Goal: Information Seeking & Learning: Understand process/instructions

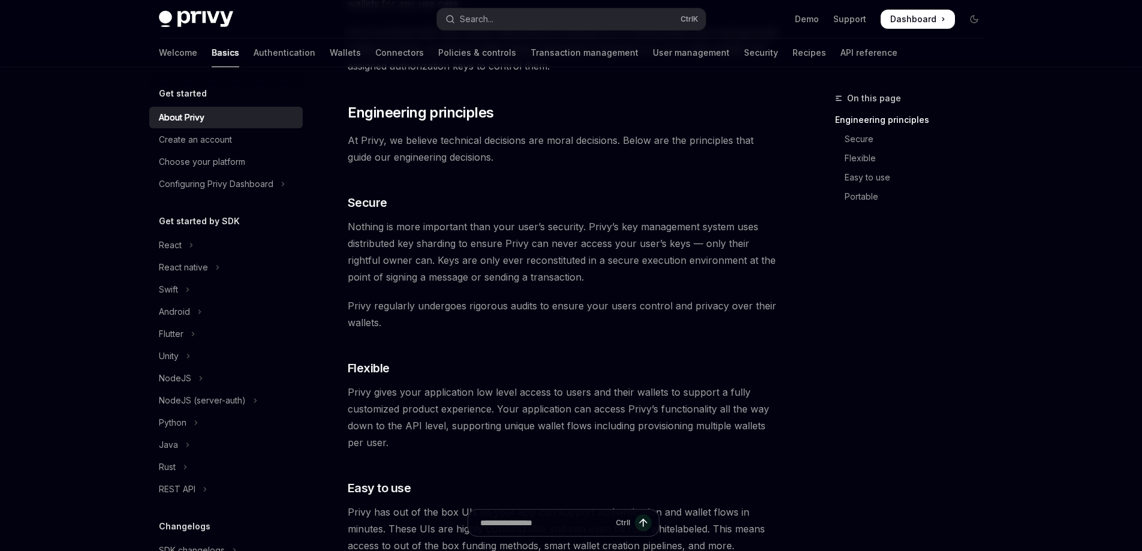
scroll to position [120, 0]
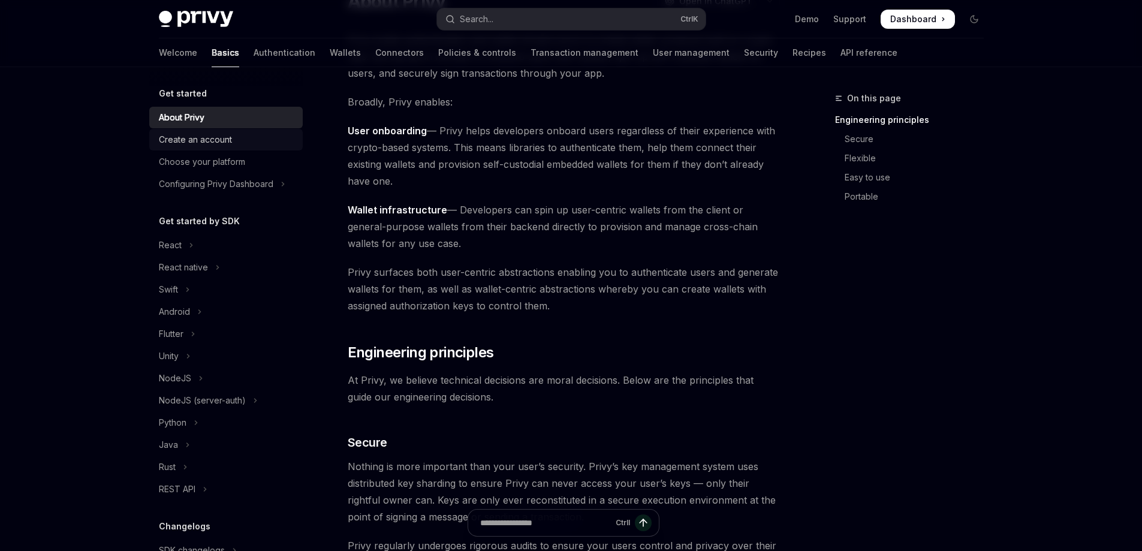
click at [187, 135] on div "Create an account" at bounding box center [195, 139] width 73 height 14
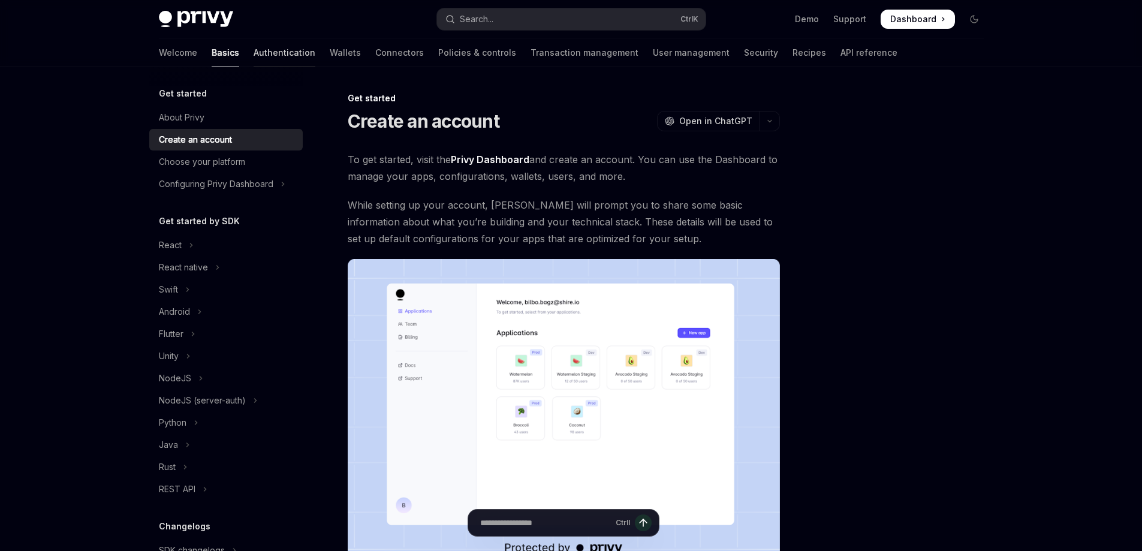
click at [254, 56] on link "Authentication" at bounding box center [285, 52] width 62 height 29
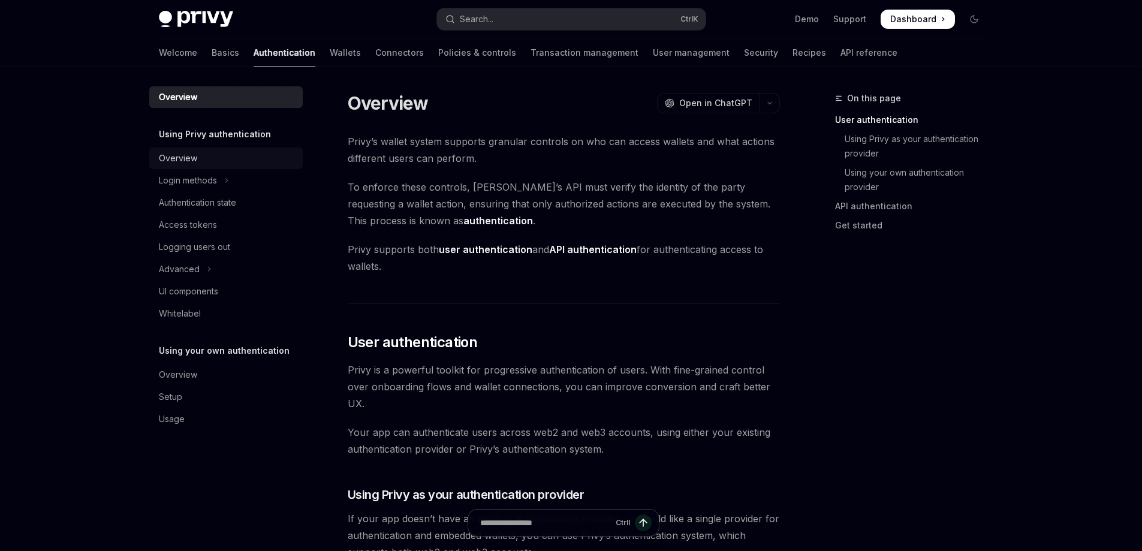
click at [235, 160] on div "Overview" at bounding box center [227, 158] width 137 height 14
click at [217, 159] on div "Overview" at bounding box center [227, 158] width 137 height 14
click at [188, 157] on div "Overview" at bounding box center [178, 158] width 38 height 14
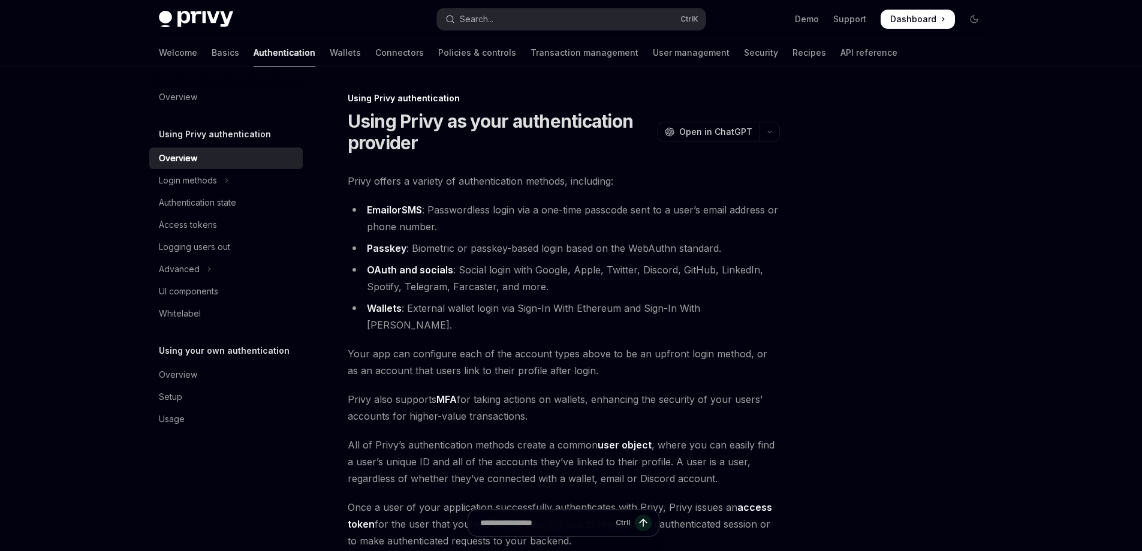
scroll to position [175, 0]
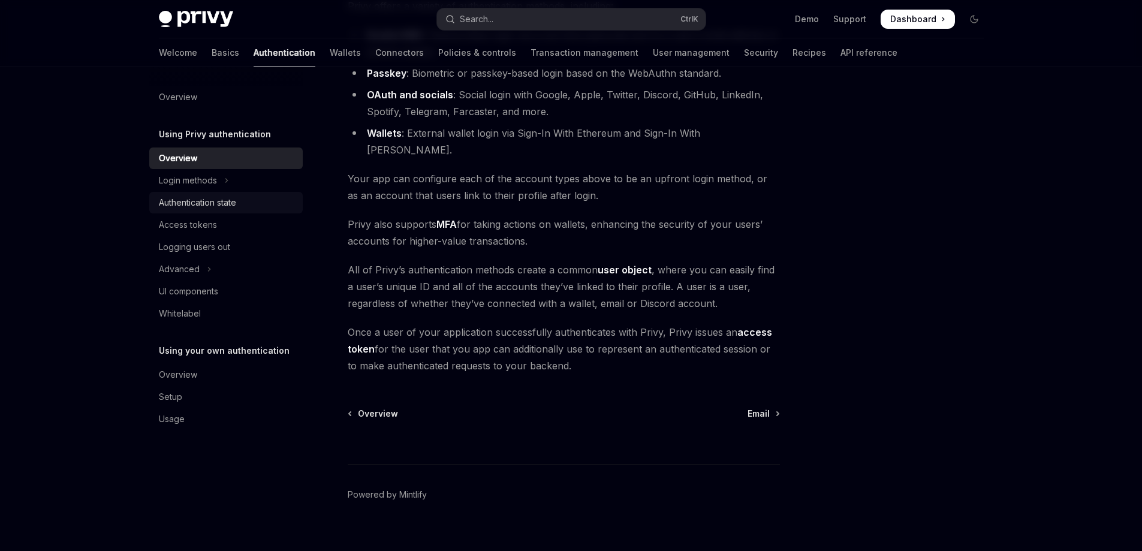
click at [223, 200] on div "Authentication state" at bounding box center [197, 202] width 77 height 14
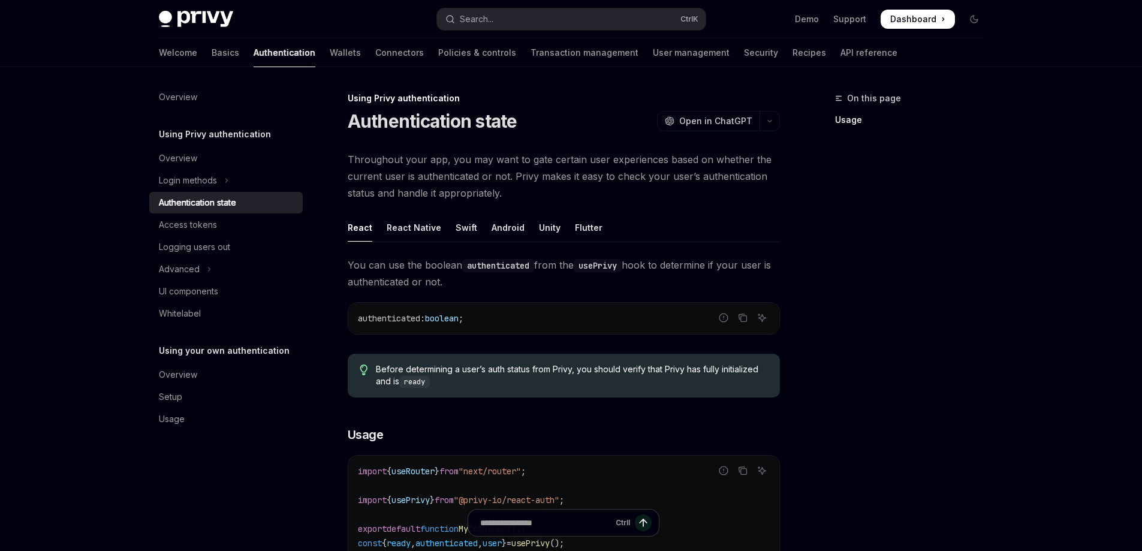
click at [272, 55] on div "Welcome Basics Authentication Wallets Connectors Policies & controls Transactio…" at bounding box center [528, 52] width 739 height 29
click at [330, 62] on link "Wallets" at bounding box center [345, 52] width 31 height 29
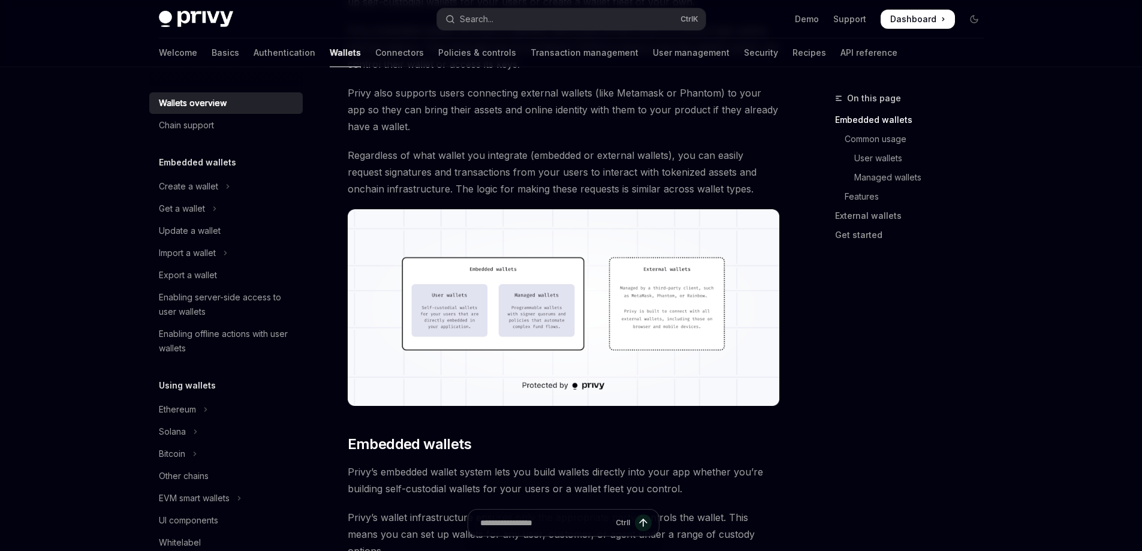
scroll to position [60, 0]
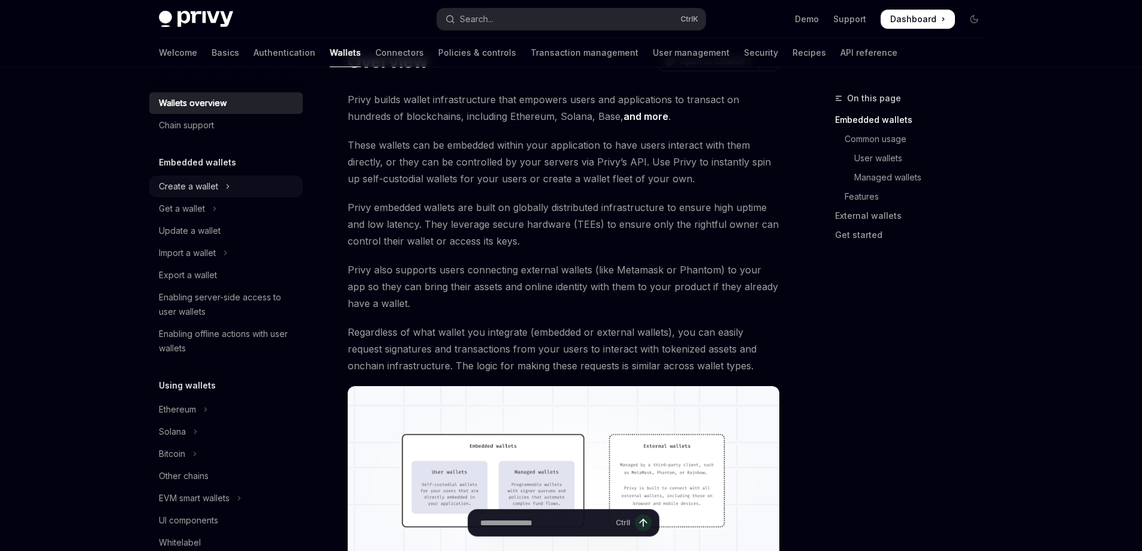
click at [227, 182] on icon "Toggle Create a wallet section" at bounding box center [227, 186] width 5 height 14
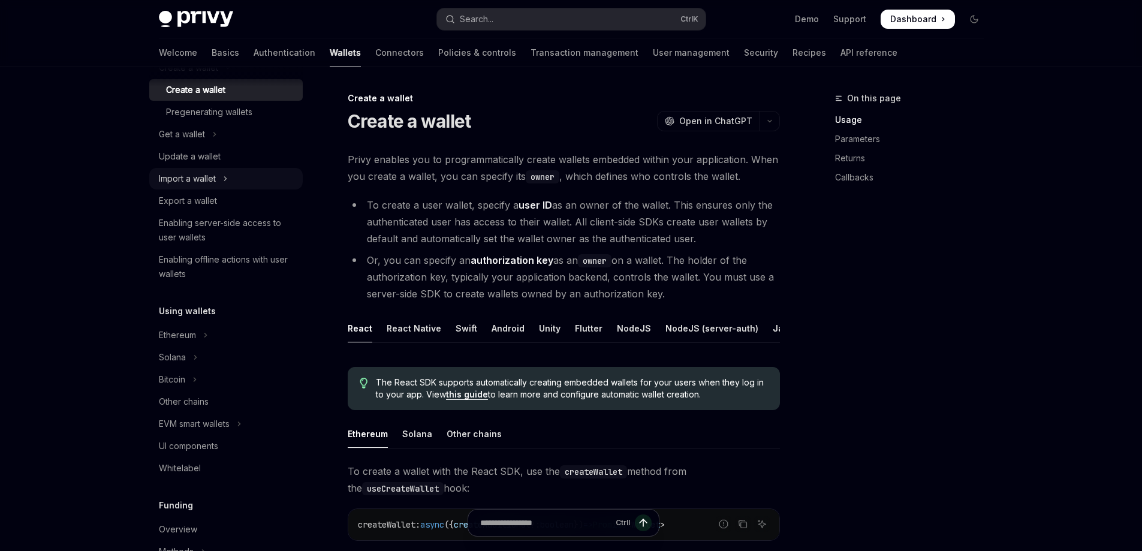
scroll to position [120, 0]
click at [200, 354] on button "Solana" at bounding box center [225, 356] width 153 height 22
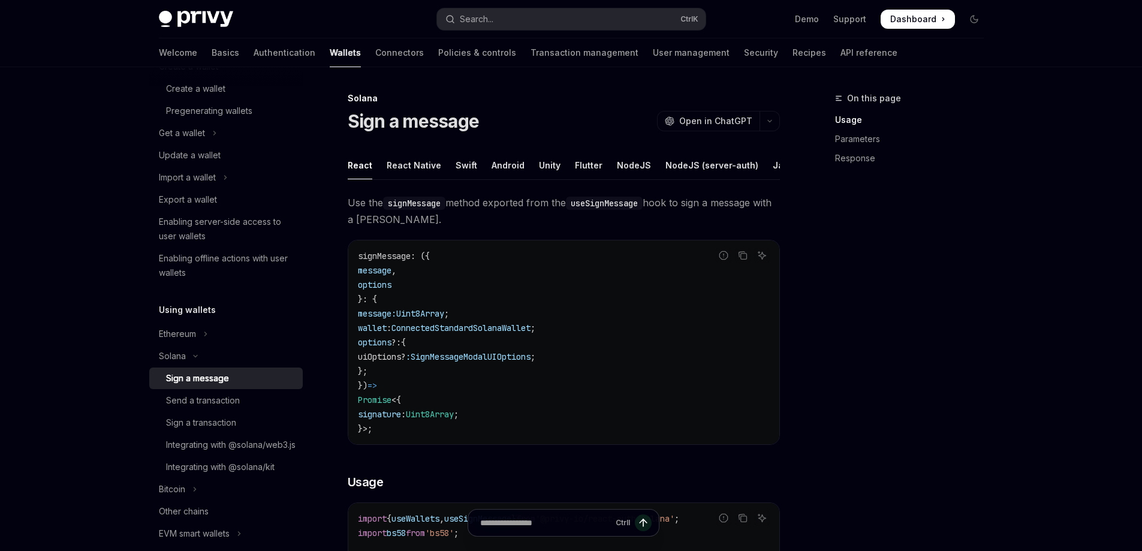
click at [189, 51] on div "Welcome Basics Authentication Wallets Connectors Policies & controls Transactio…" at bounding box center [528, 52] width 739 height 29
click at [185, 50] on div "Welcome Basics Authentication Wallets Connectors Policies & controls Transactio…" at bounding box center [528, 52] width 739 height 29
click at [212, 50] on link "Basics" at bounding box center [226, 52] width 28 height 29
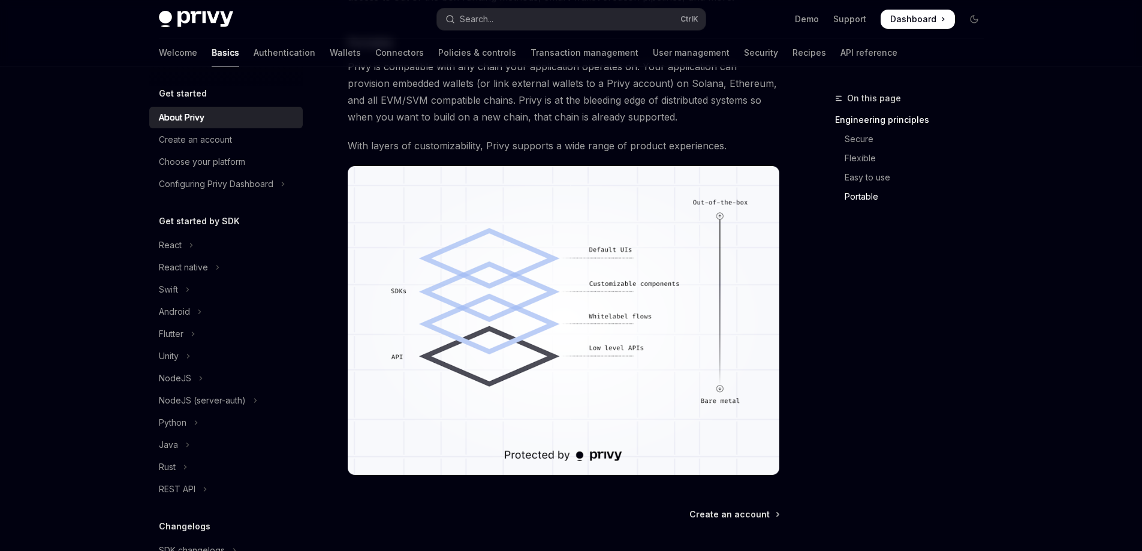
scroll to position [1026, 0]
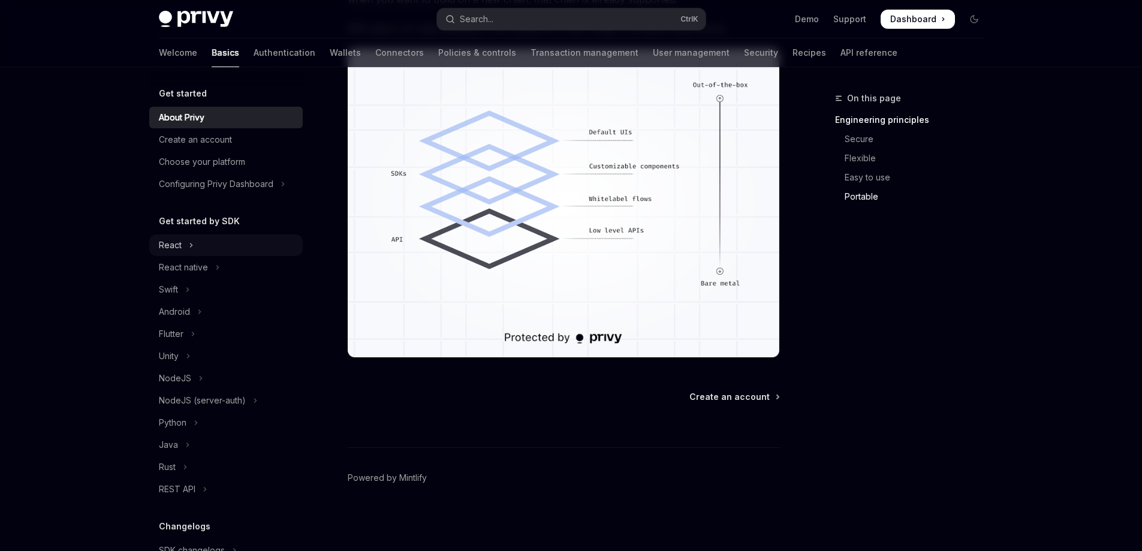
click at [204, 251] on button "React" at bounding box center [225, 245] width 153 height 22
type textarea "*"
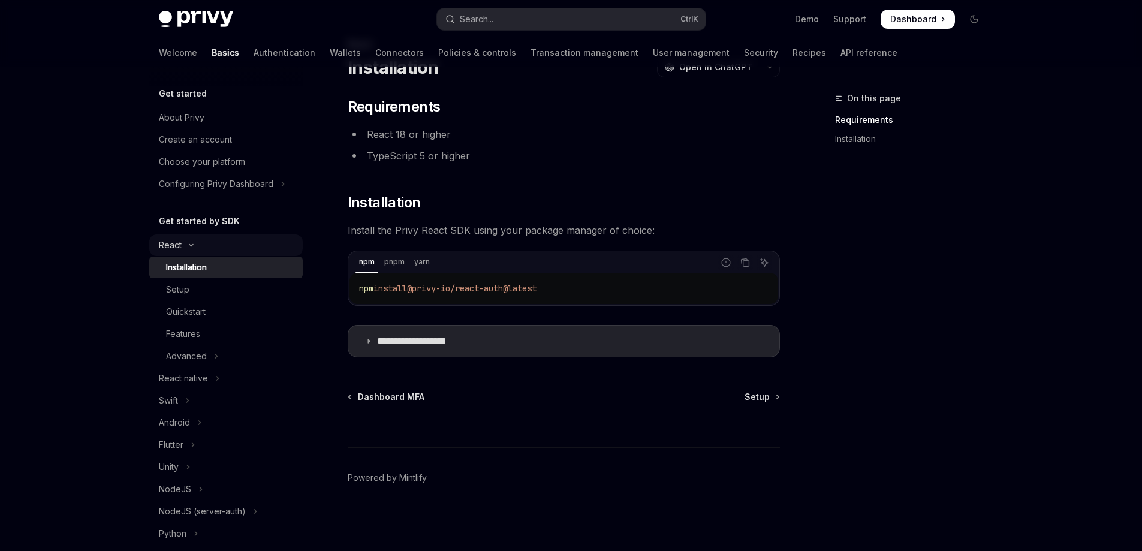
scroll to position [54, 0]
click at [489, 343] on summary "**********" at bounding box center [563, 341] width 431 height 31
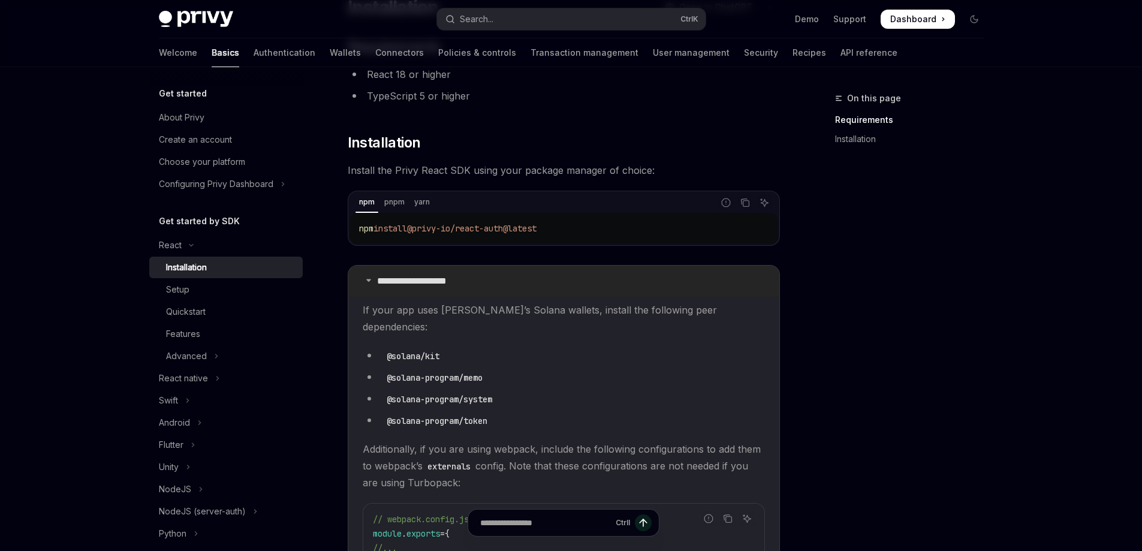
scroll to position [174, 0]
